Goal: Task Accomplishment & Management: Manage account settings

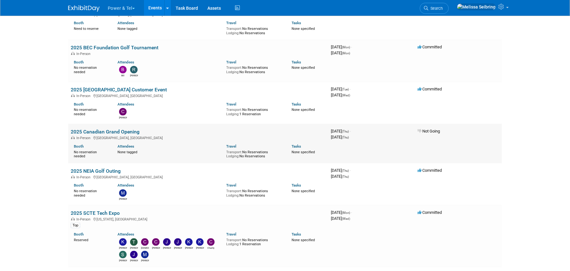
scroll to position [565, 0]
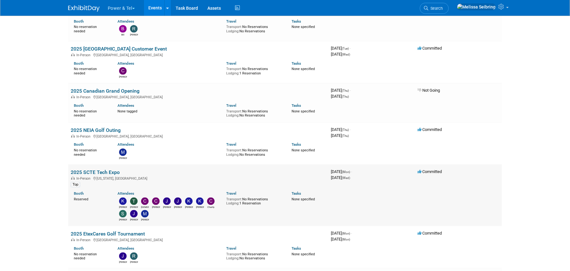
click at [102, 172] on link "2025 SCTE Tech Expo" at bounding box center [95, 172] width 49 height 6
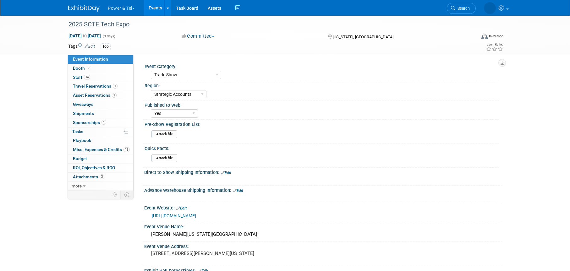
select select "Trade Show"
select select "Strategic Accounts"
select select "Yes"
click at [79, 77] on span "Staff 14" at bounding box center [81, 77] width 17 height 5
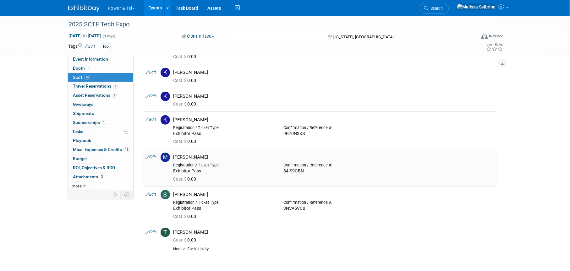
scroll to position [314, 0]
